Goal: Task Accomplishment & Management: Complete application form

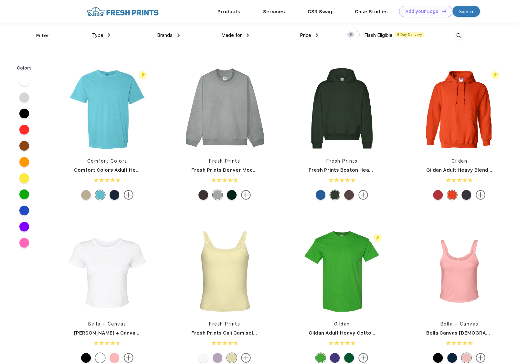
click at [97, 32] on span "Type" at bounding box center [97, 35] width 11 height 6
click at [103, 36] on div "Type" at bounding box center [101, 35] width 18 height 7
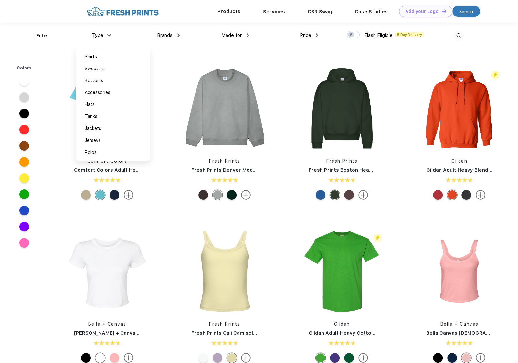
click at [243, 10] on div "Products" at bounding box center [229, 11] width 46 height 8
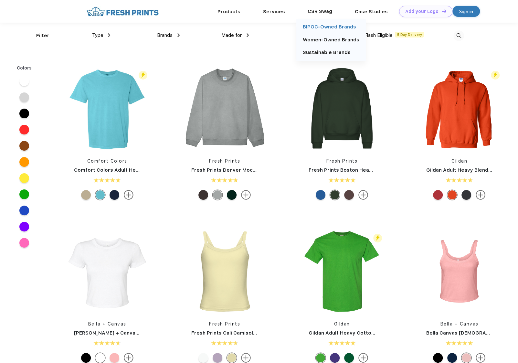
click at [321, 27] on link "BIPOC-Owned Brands" at bounding box center [329, 27] width 53 height 6
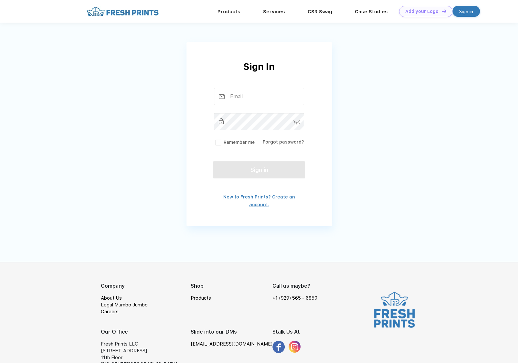
click at [274, 195] on link "New to Fresh Prints? Create an account." at bounding box center [259, 200] width 72 height 13
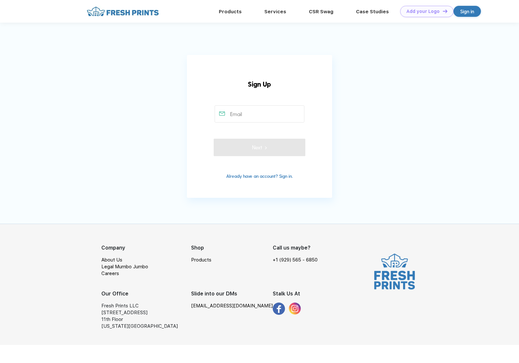
click at [237, 111] on input "text" at bounding box center [260, 113] width 90 height 17
type input "skhimjee@maycombcapital.com"
type input "7183935588"
type input "Sarah Khimjee"
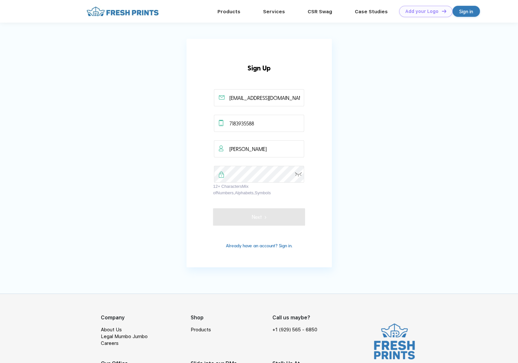
click at [185, 211] on app-user-form-overlay "Sign Up skhimjee@maycombcapital.com 7183935588 Sarah Khimjee 12+ Characters Mix…" at bounding box center [259, 153] width 518 height 228
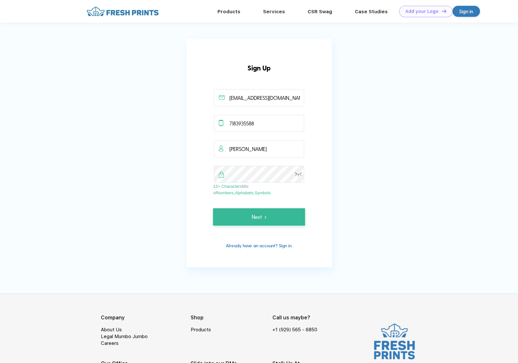
click at [209, 189] on div "Sign Up skhimjee@maycombcapital.com 7183935588 Sarah Khimjee 12+ Characters Mix…" at bounding box center [258, 153] width 145 height 228
click at [271, 221] on button "Next" at bounding box center [259, 216] width 92 height 17
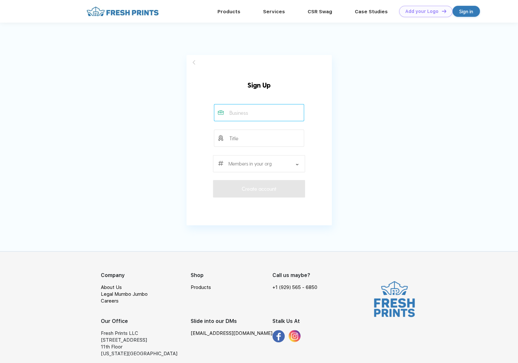
click at [261, 119] on input "text" at bounding box center [259, 112] width 90 height 17
type input "Maycomb Capital"
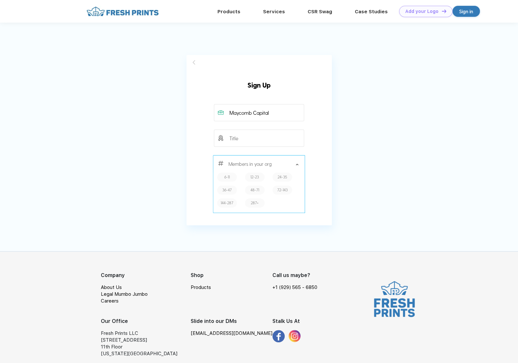
click at [251, 178] on label "12-23" at bounding box center [254, 177] width 8 height 6
type input "12-23"
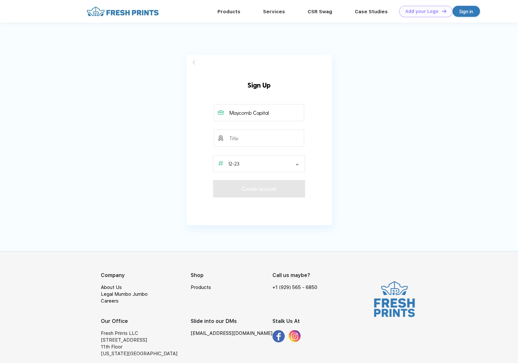
click at [264, 198] on div "Sign Up Please fill out all the required fields. Please fill out all the requir…" at bounding box center [258, 135] width 145 height 160
click at [255, 142] on input "text" at bounding box center [259, 137] width 90 height 17
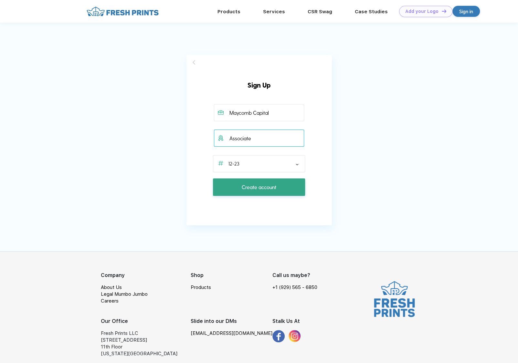
type input "Associate"
click at [247, 187] on span "Create account" at bounding box center [259, 187] width 35 height 8
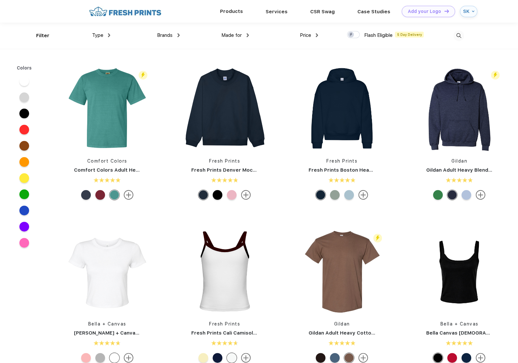
click at [241, 14] on div "Products" at bounding box center [232, 11] width 46 height 8
click at [233, 13] on link "Products" at bounding box center [231, 11] width 23 height 6
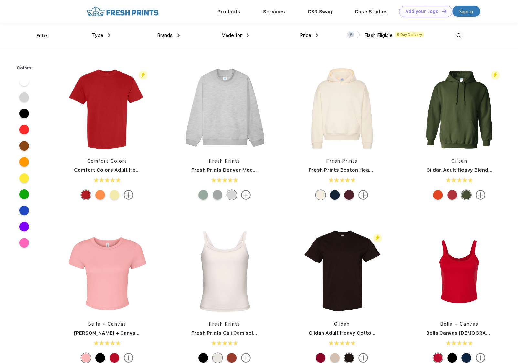
click at [110, 38] on div "Type" at bounding box center [101, 35] width 18 height 7
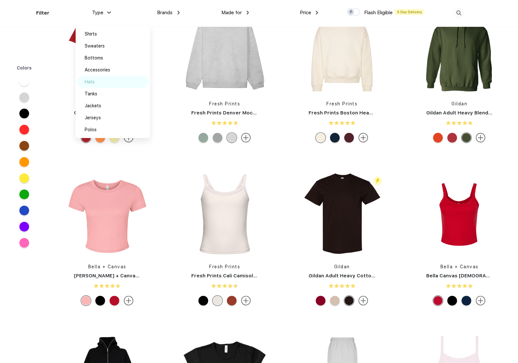
scroll to position [31, 0]
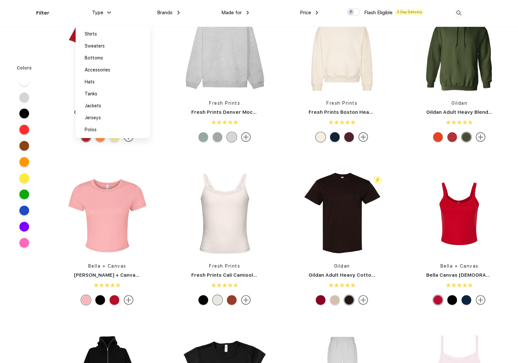
click at [238, 11] on span "Made for" at bounding box center [231, 13] width 20 height 6
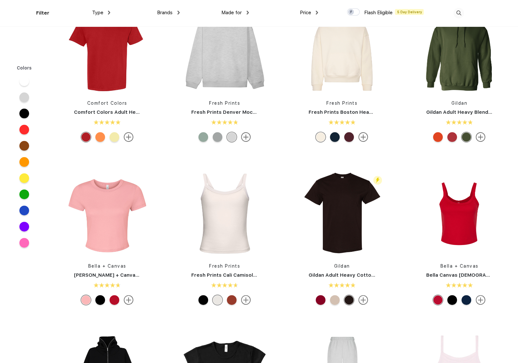
click at [173, 11] on div "Brands" at bounding box center [168, 12] width 23 height 7
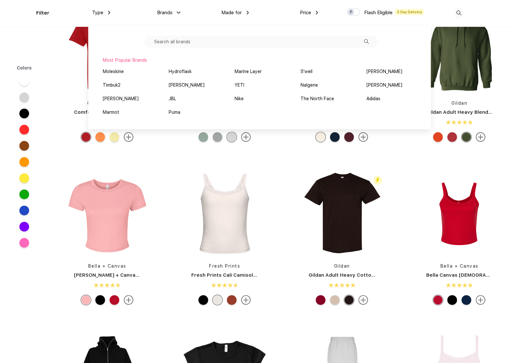
click at [195, 43] on input "text" at bounding box center [260, 42] width 233 height 12
click at [225, 19] on div "Made for Unisex Women Men Youth" at bounding box center [214, 13] width 69 height 26
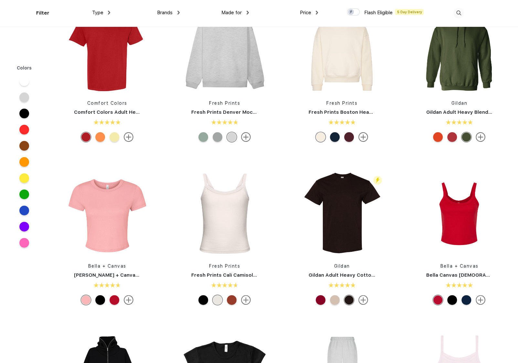
click at [42, 8] on div "Type Shirts Sweaters Bottoms Accessories Hats Tanks Jackets Jerseys Polos" at bounding box center [75, 13] width 69 height 26
click at [42, 15] on div "Type Shirts Sweaters Bottoms Accessories Hats Tanks Jackets Jerseys Polos" at bounding box center [75, 13] width 69 height 26
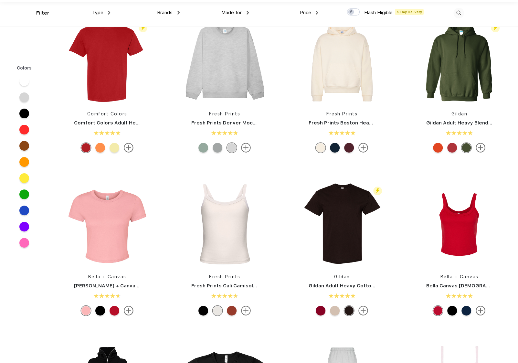
scroll to position [32, 0]
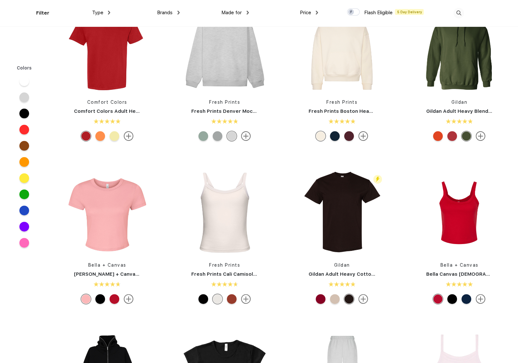
click at [36, 12] on div "Filter" at bounding box center [42, 12] width 13 height 7
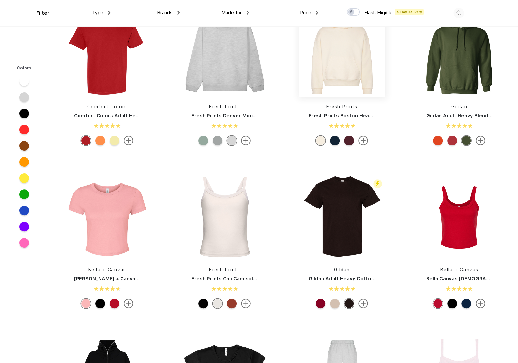
scroll to position [0, 0]
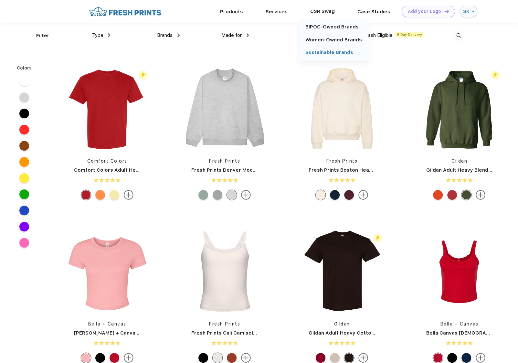
click at [332, 50] on link "Sustainable Brands" at bounding box center [329, 52] width 48 height 6
